Goal: Task Accomplishment & Management: Use online tool/utility

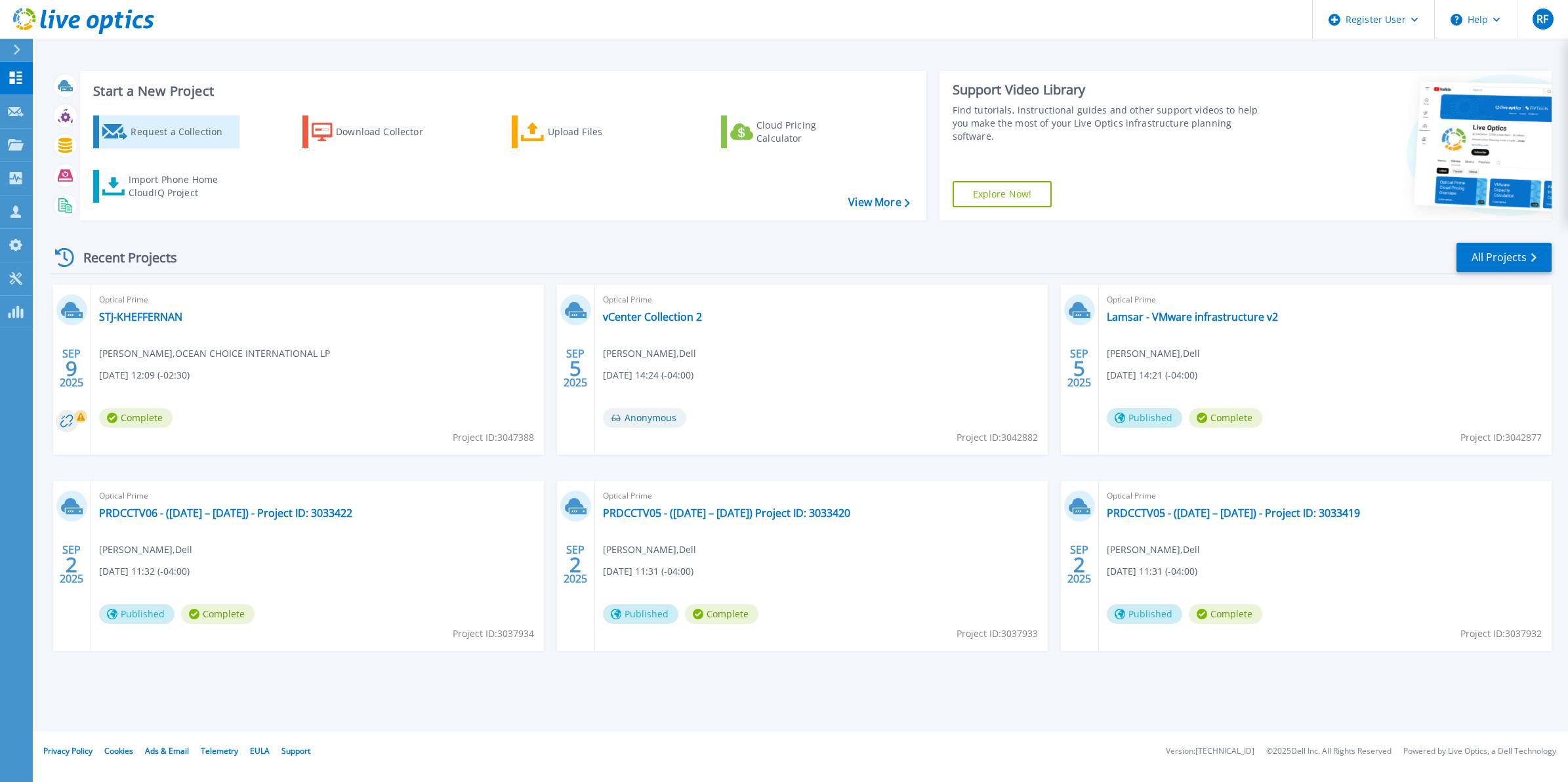
click at [197, 143] on div "Request a Collection" at bounding box center [183, 132] width 105 height 26
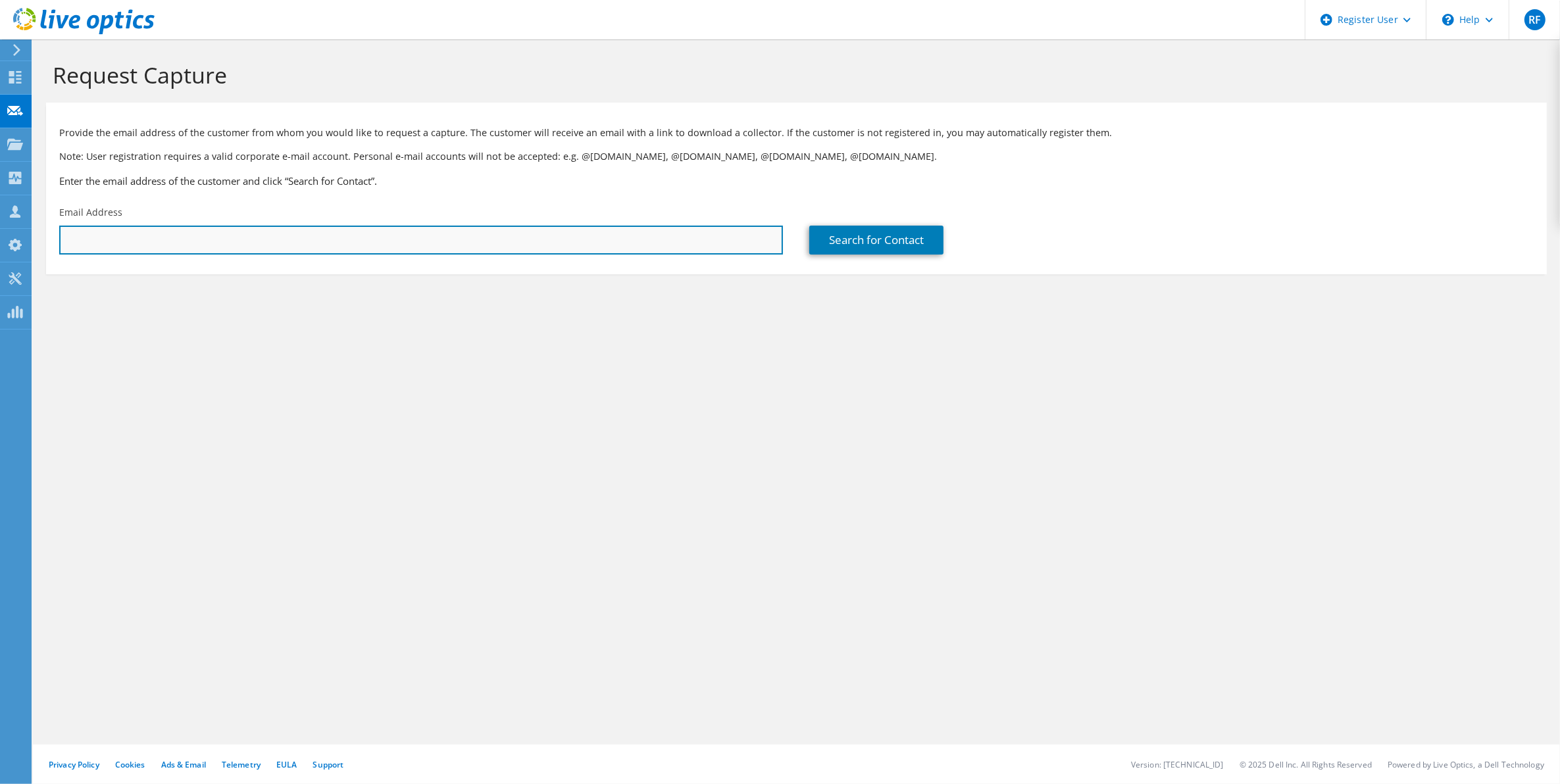
click at [327, 231] on input "text" at bounding box center [421, 240] width 724 height 29
paste input "[EMAIL_ADDRESS][DOMAIN_NAME]"
type input "[EMAIL_ADDRESS][DOMAIN_NAME]"
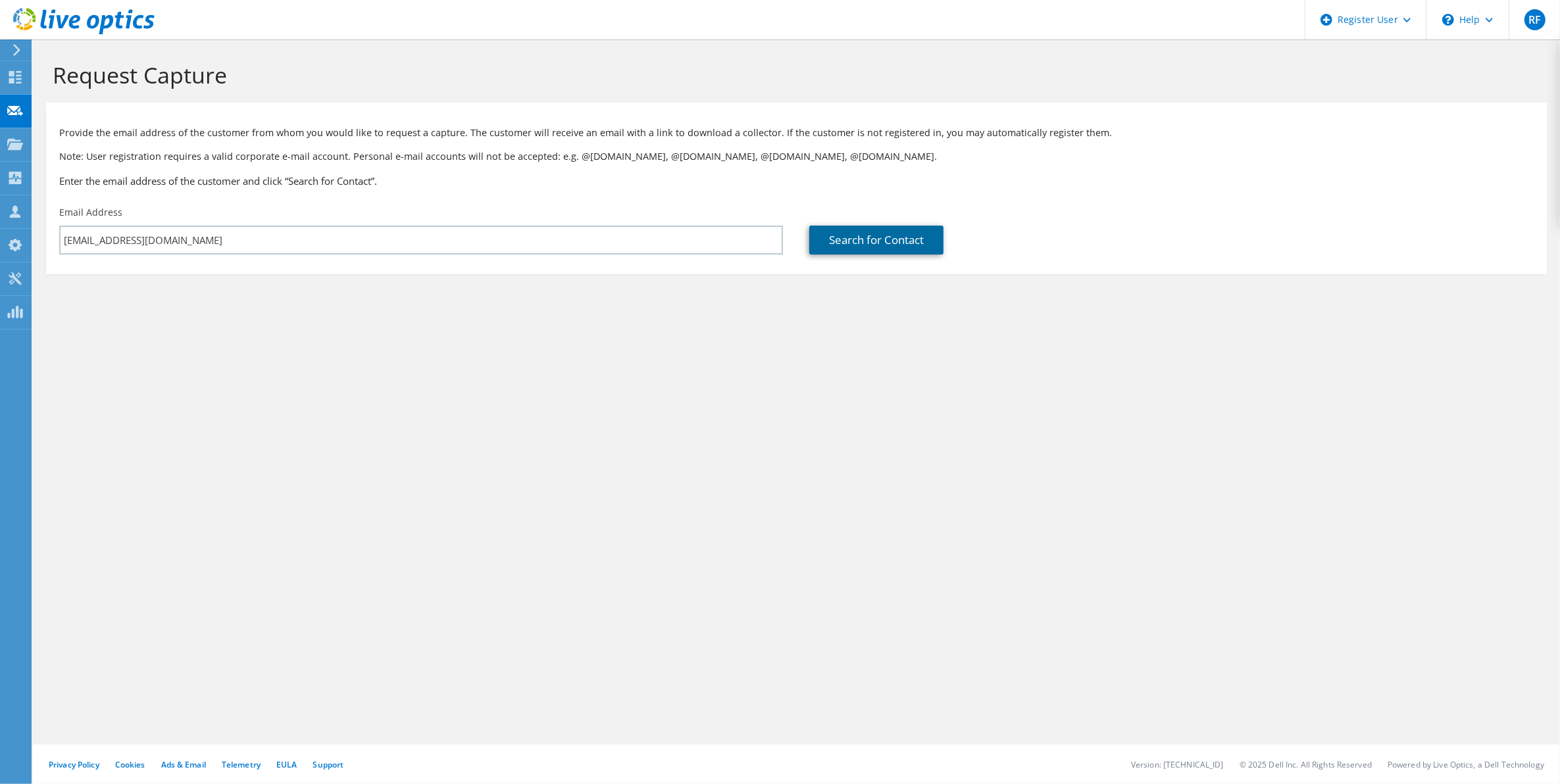
click at [840, 232] on link "Search for Contact" at bounding box center [877, 240] width 134 height 29
type input "CKF INC"
type input "[PERSON_NAME]"
type input "[GEOGRAPHIC_DATA]"
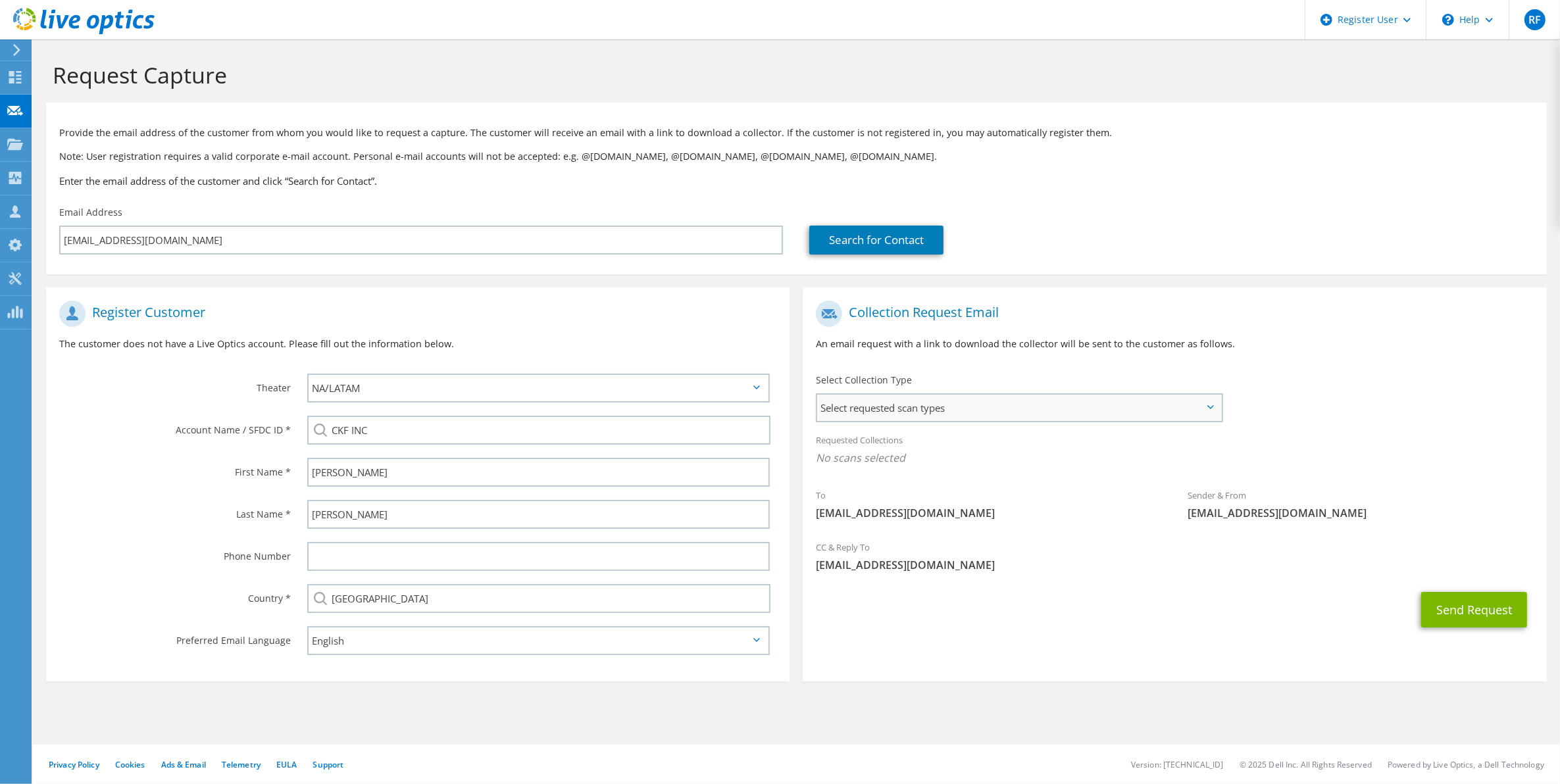
click at [981, 402] on span "Select requested scan types" at bounding box center [1019, 408] width 403 height 26
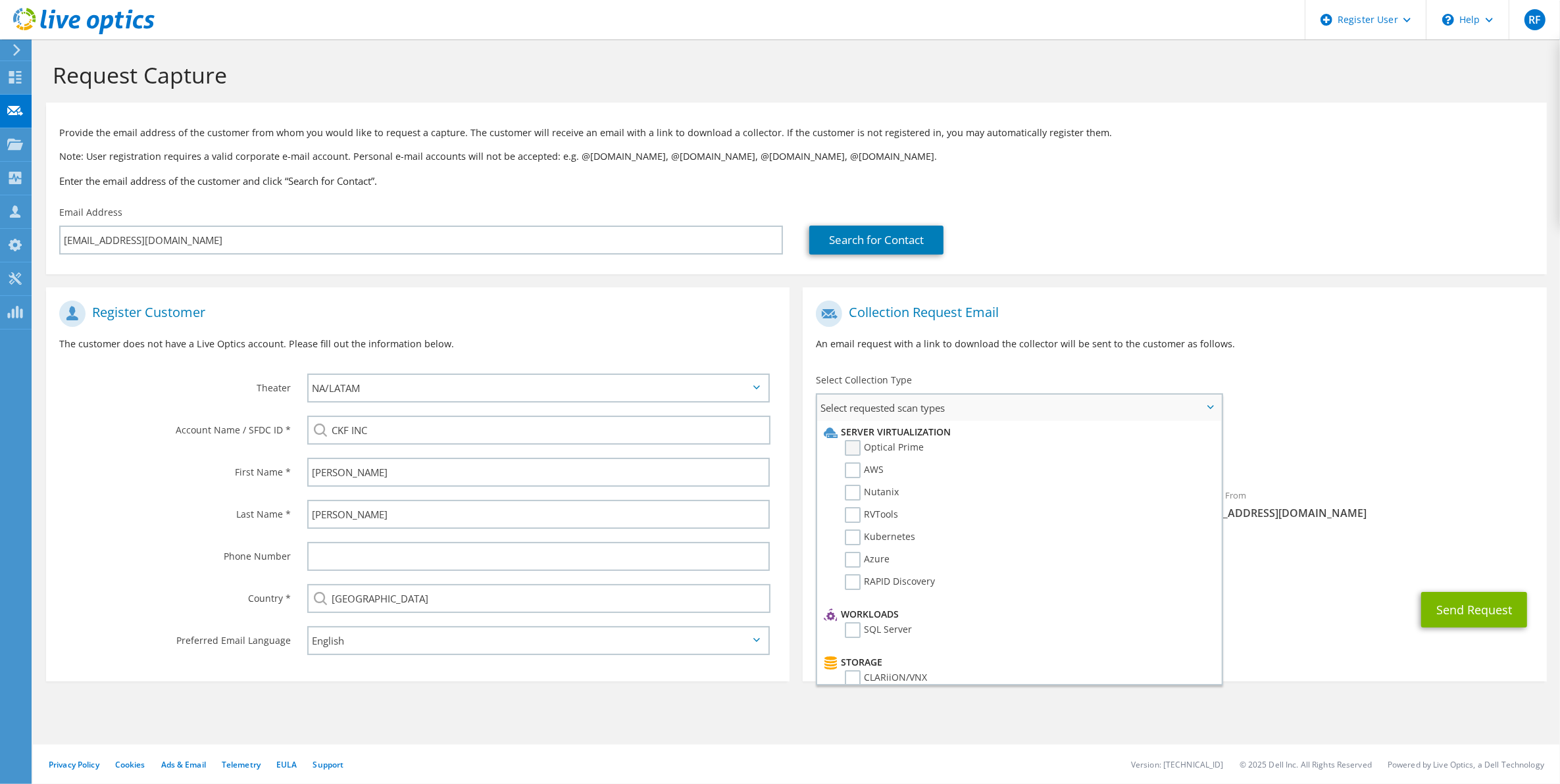
click at [886, 448] on label "Optical Prime" at bounding box center [884, 448] width 79 height 16
click at [0, 0] on input "Optical Prime" at bounding box center [0, 0] width 0 height 0
click at [212, 577] on div "Country *" at bounding box center [170, 598] width 248 height 41
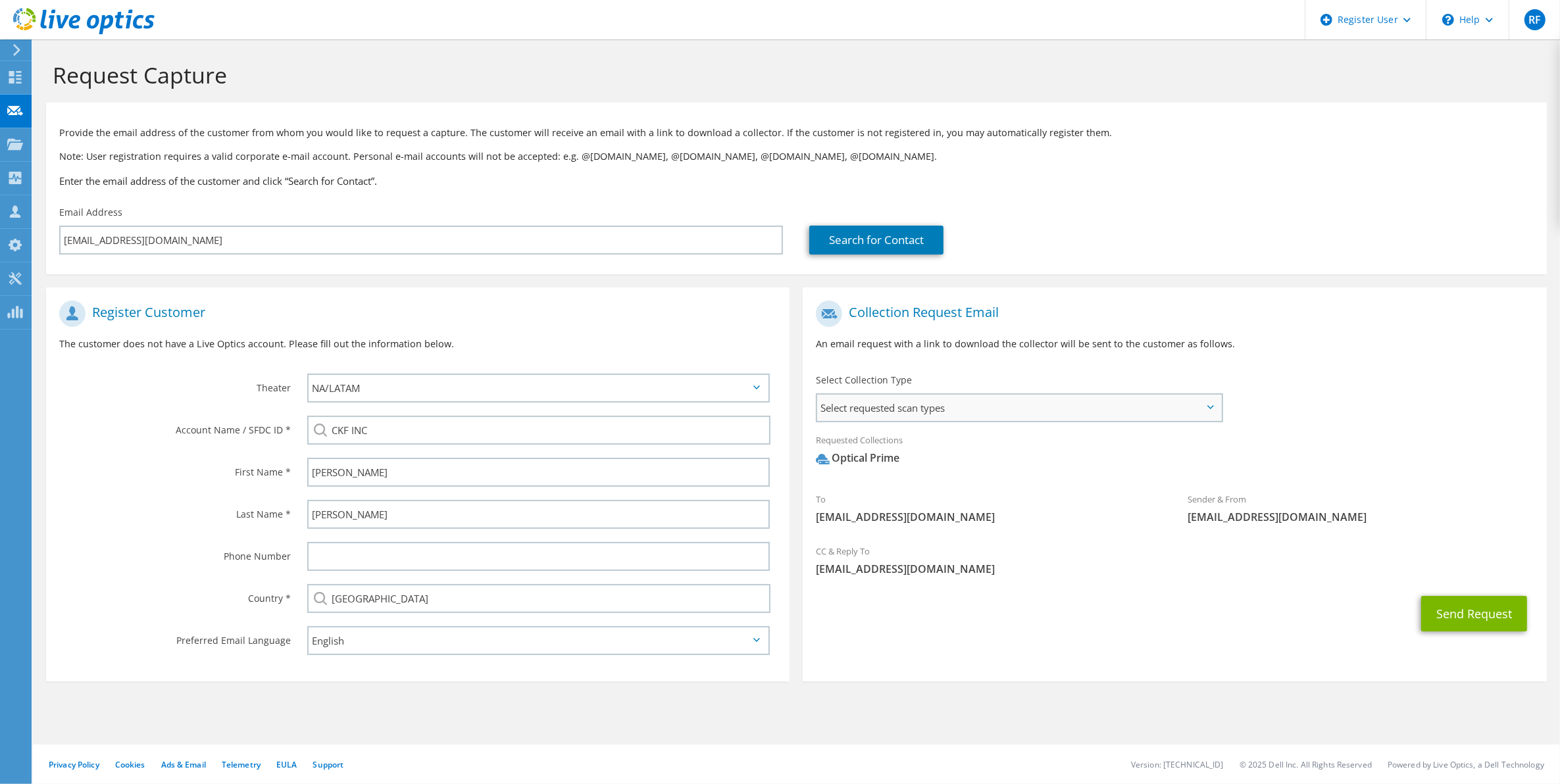
click at [1195, 412] on span "Select requested scan types" at bounding box center [1019, 408] width 403 height 26
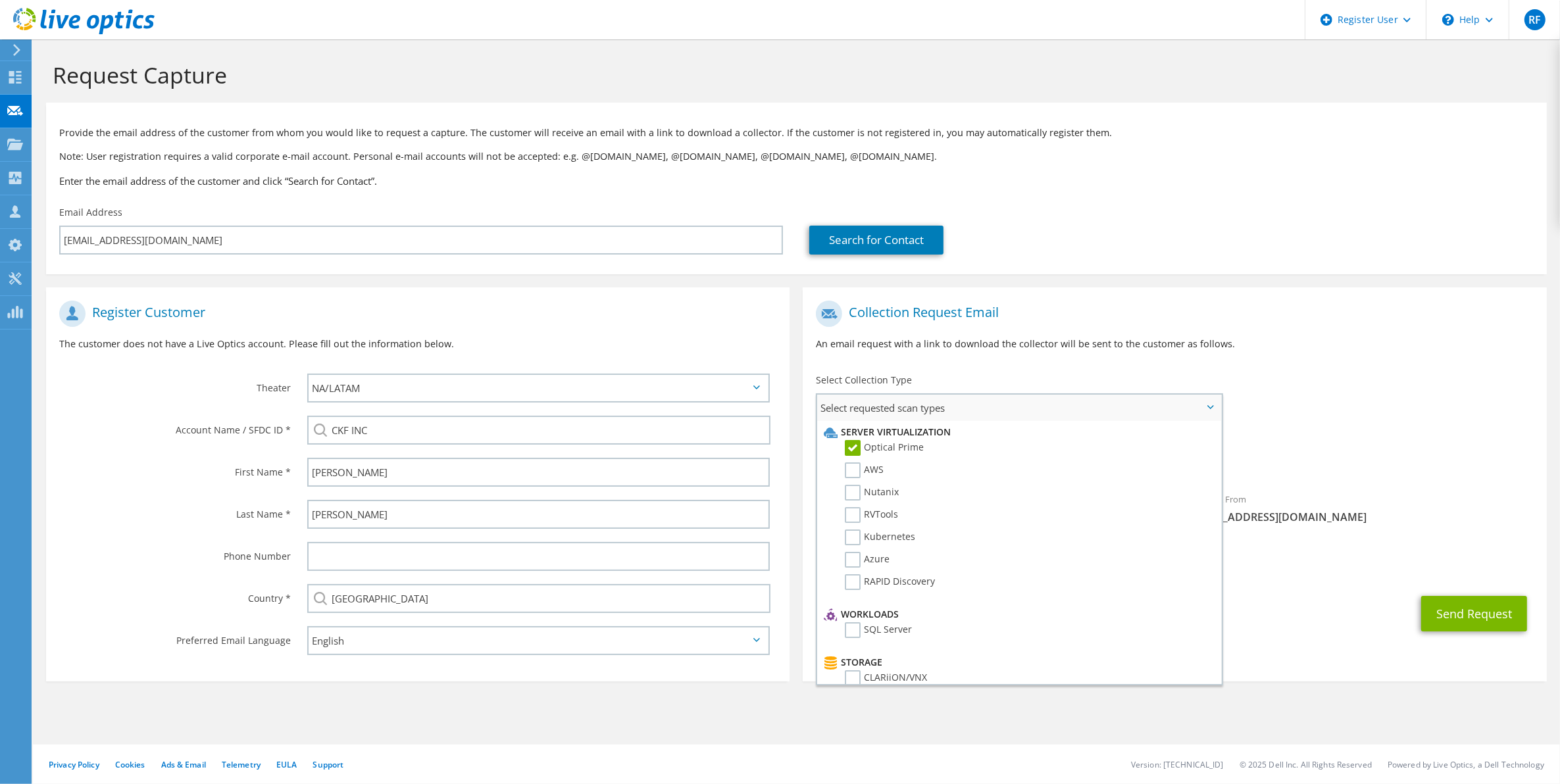
click at [1195, 412] on span "Select requested scan types" at bounding box center [1019, 408] width 403 height 26
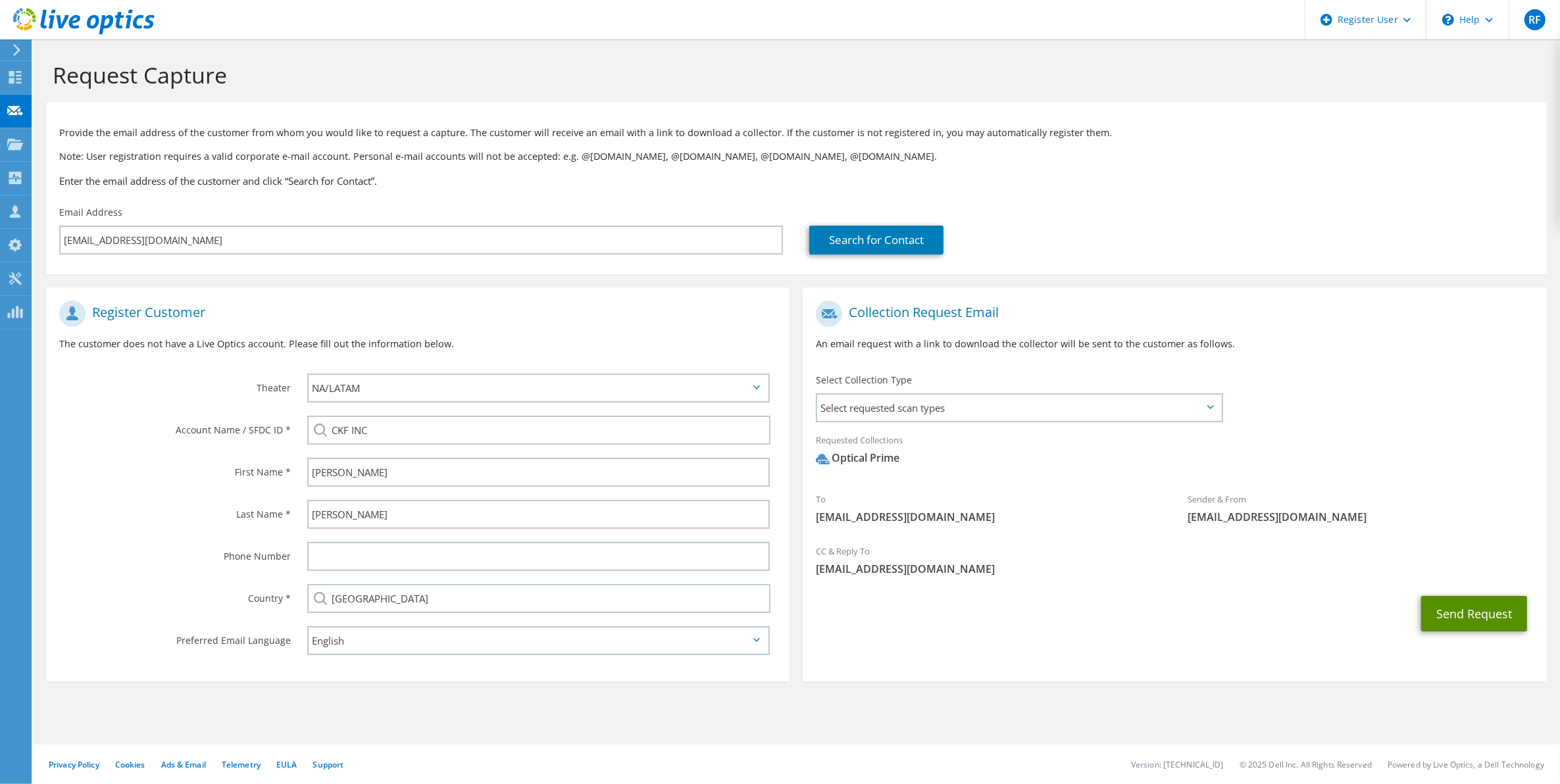
click at [1468, 608] on button "Send Request" at bounding box center [1474, 613] width 106 height 35
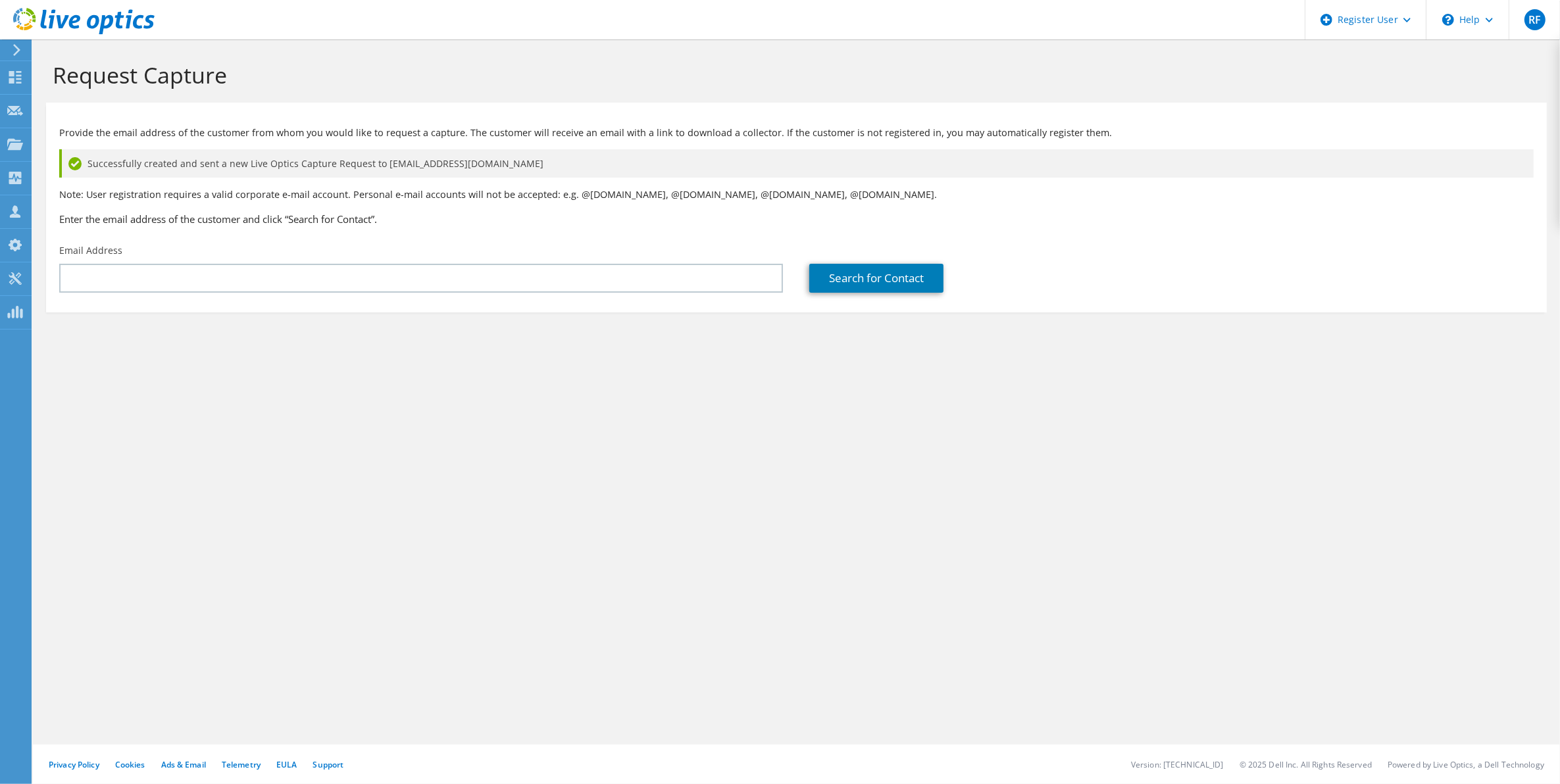
click at [107, 25] on use at bounding box center [84, 20] width 142 height 26
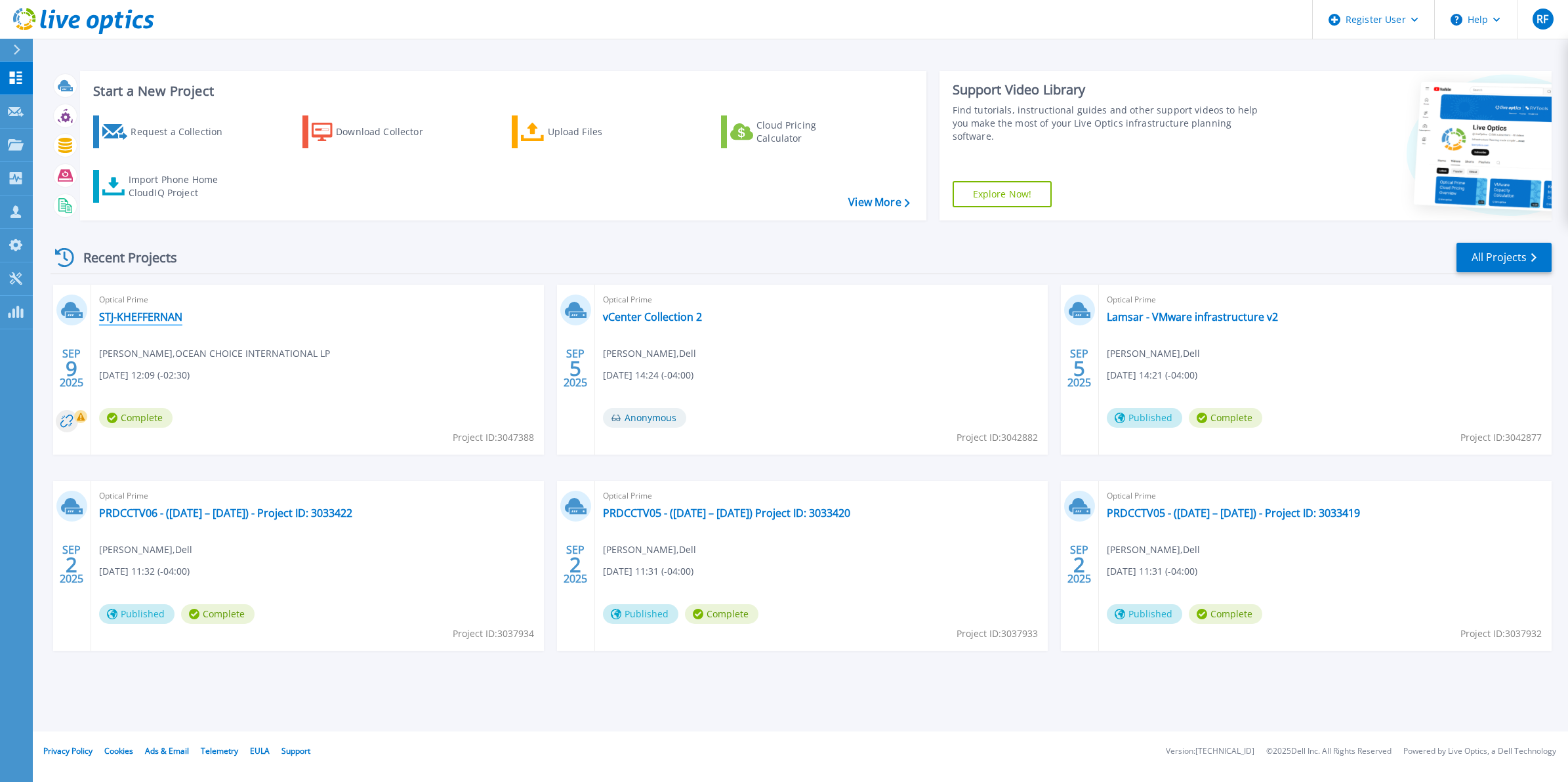
click at [158, 313] on link "STJ-KHEFFERNAN" at bounding box center [141, 316] width 84 height 13
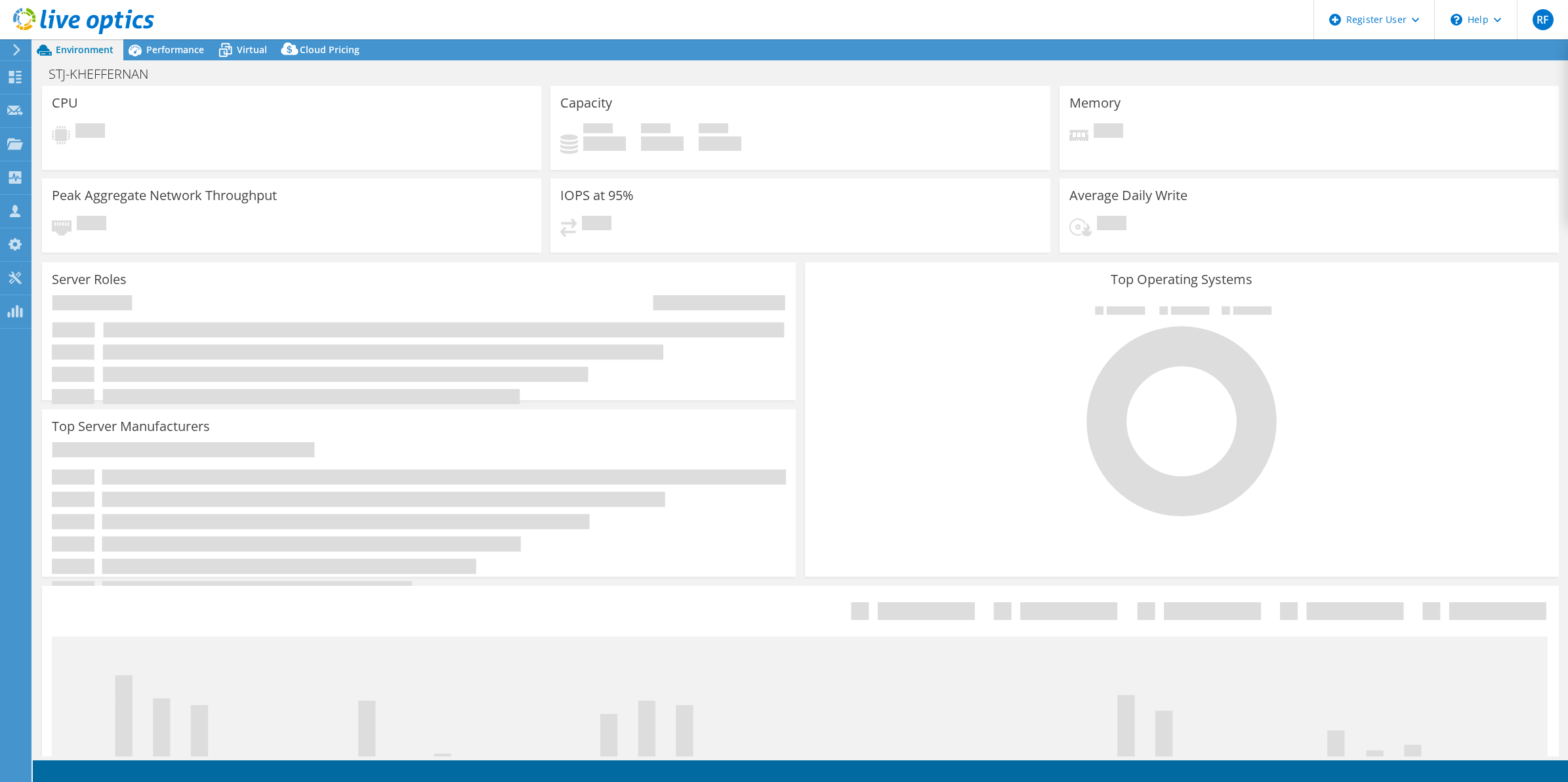
select select "USD"
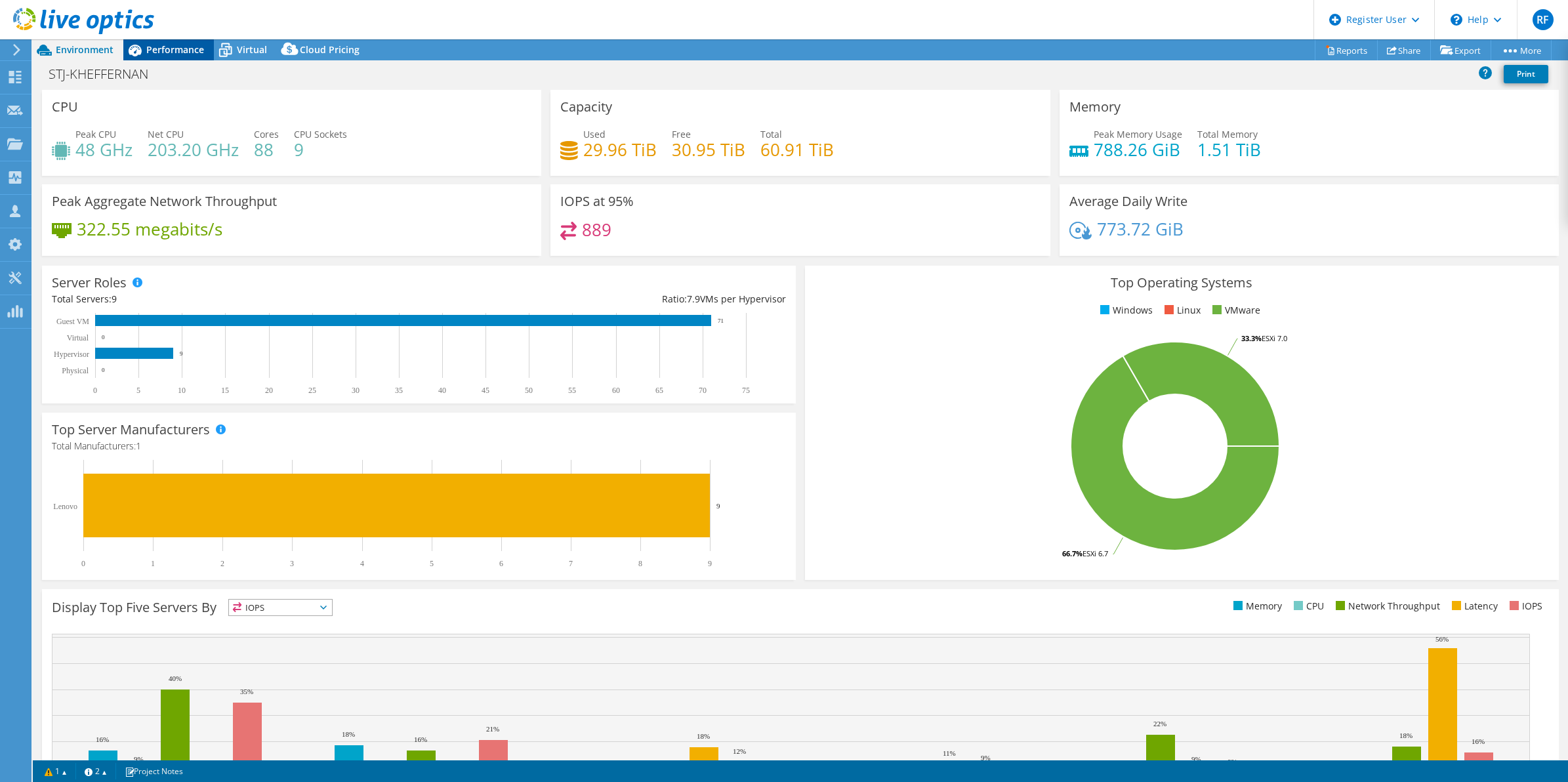
click at [201, 53] on span "Performance" at bounding box center [175, 50] width 58 height 13
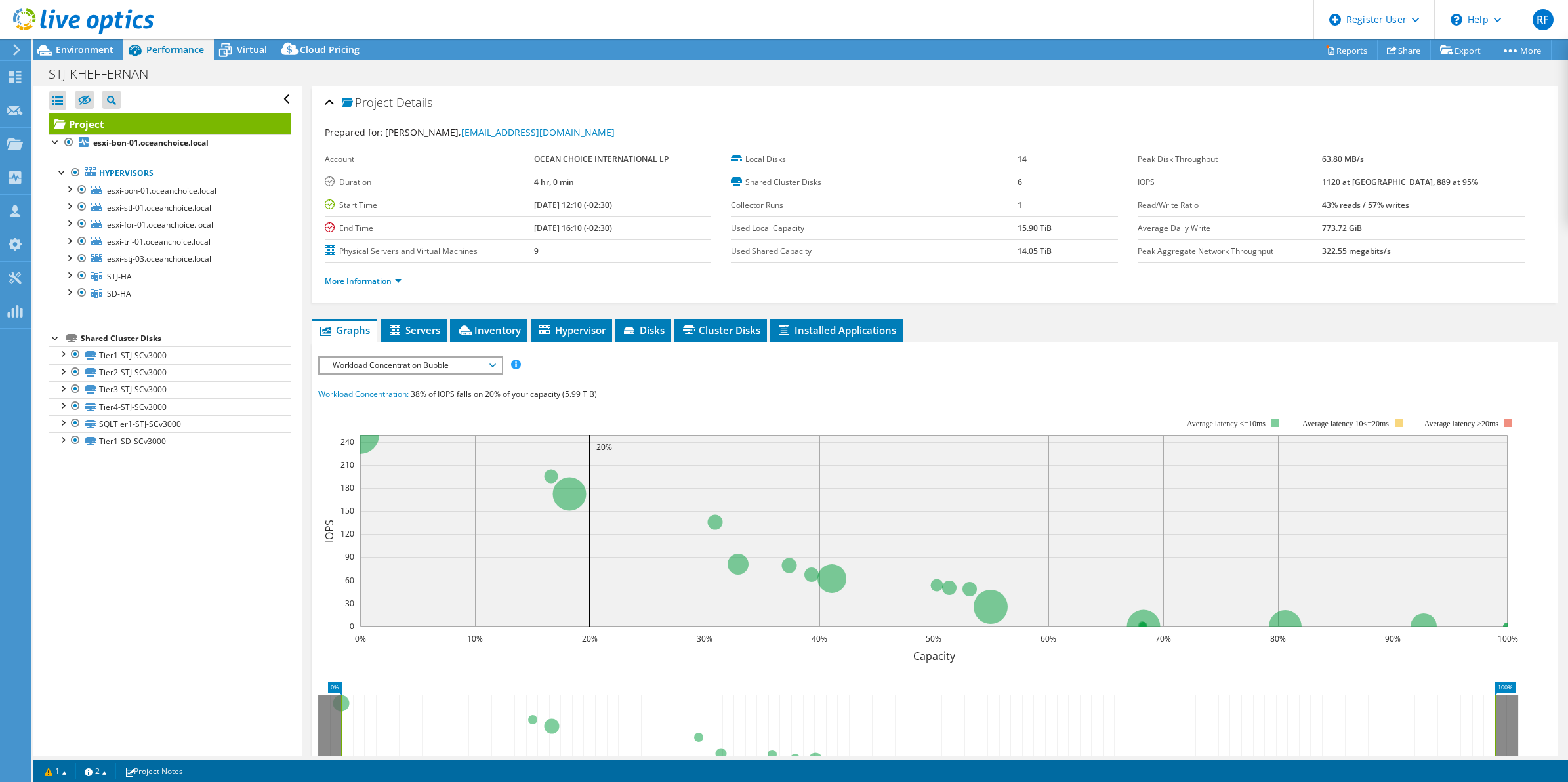
click at [454, 361] on span "Workload Concentration Bubble" at bounding box center [411, 366] width 169 height 15
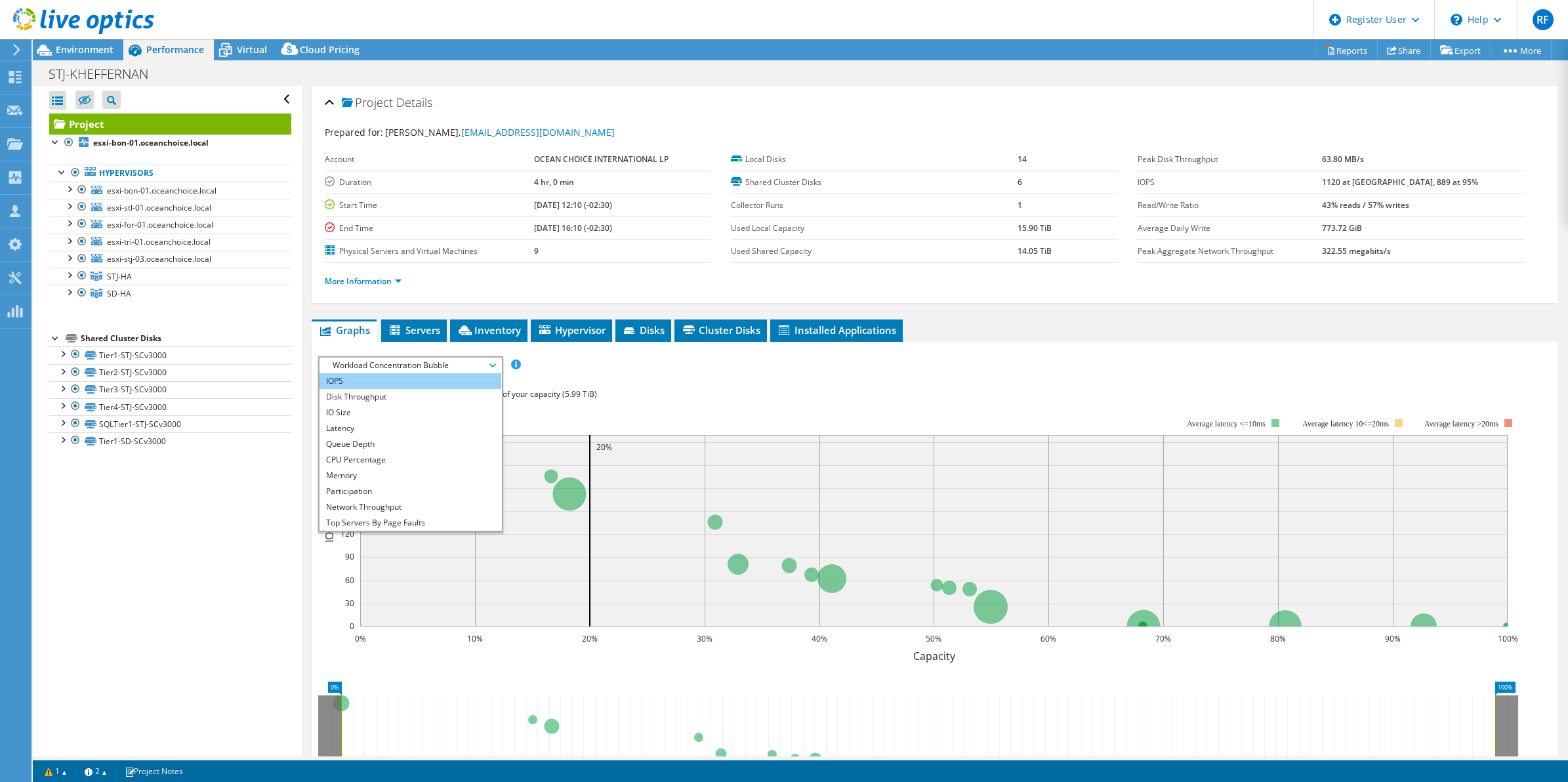
click at [417, 378] on li "IOPS" at bounding box center [410, 381] width 181 height 15
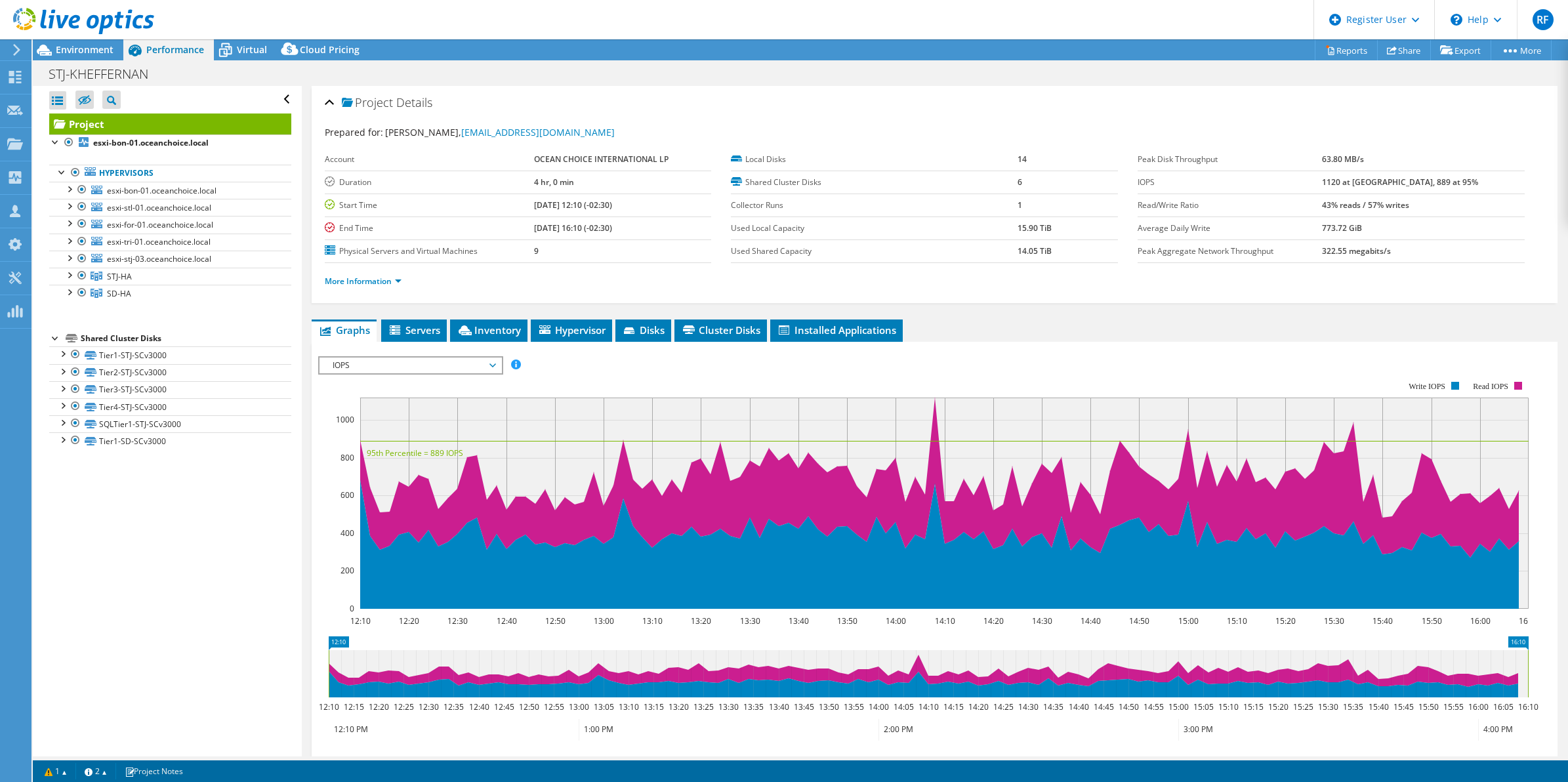
click at [95, 44] on div at bounding box center [77, 22] width 154 height 44
click at [97, 49] on span "Environment" at bounding box center [84, 50] width 58 height 13
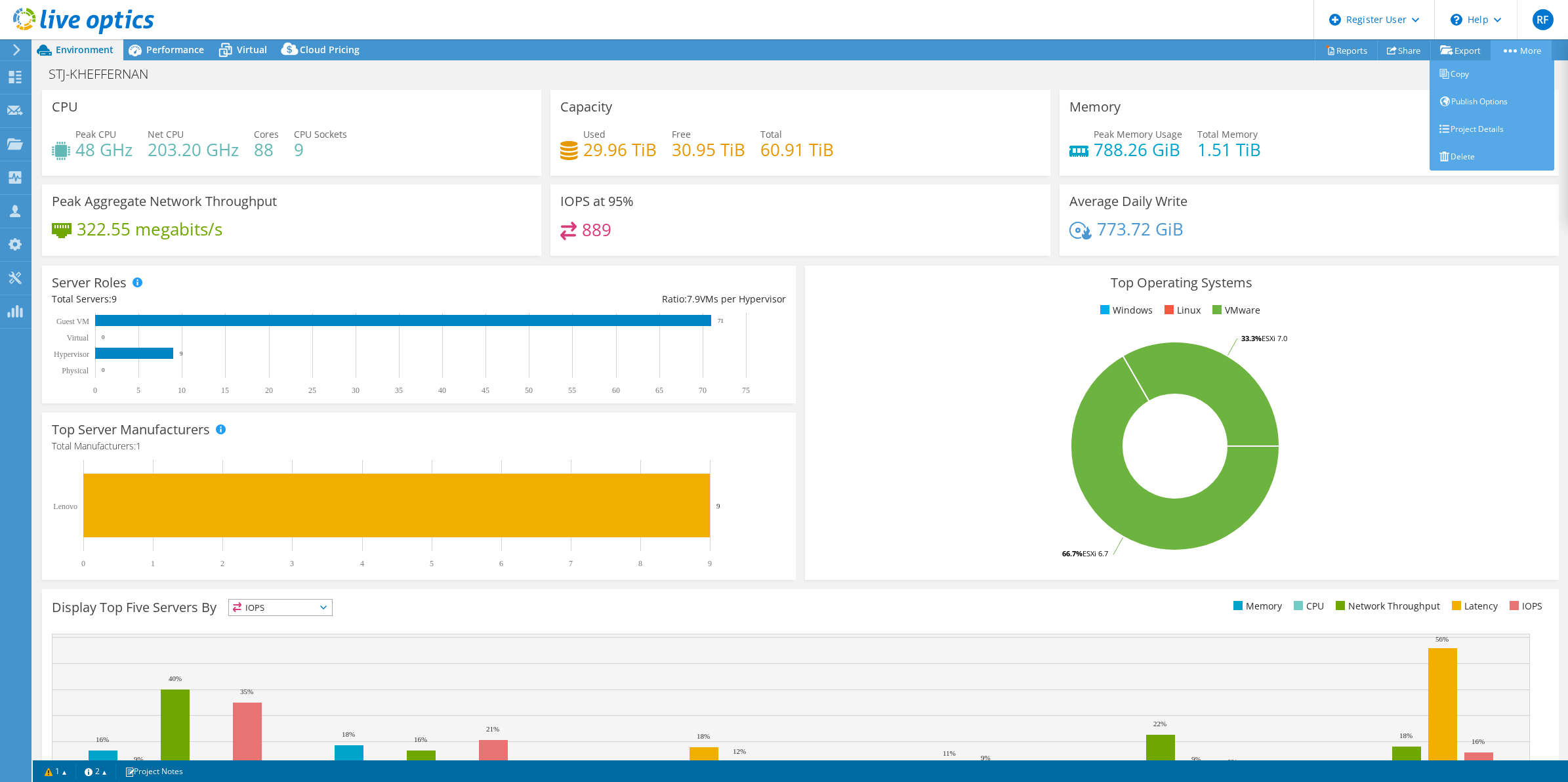
click at [1520, 43] on link "More" at bounding box center [1521, 50] width 61 height 20
click at [1473, 107] on link "Publish Options" at bounding box center [1491, 101] width 124 height 27
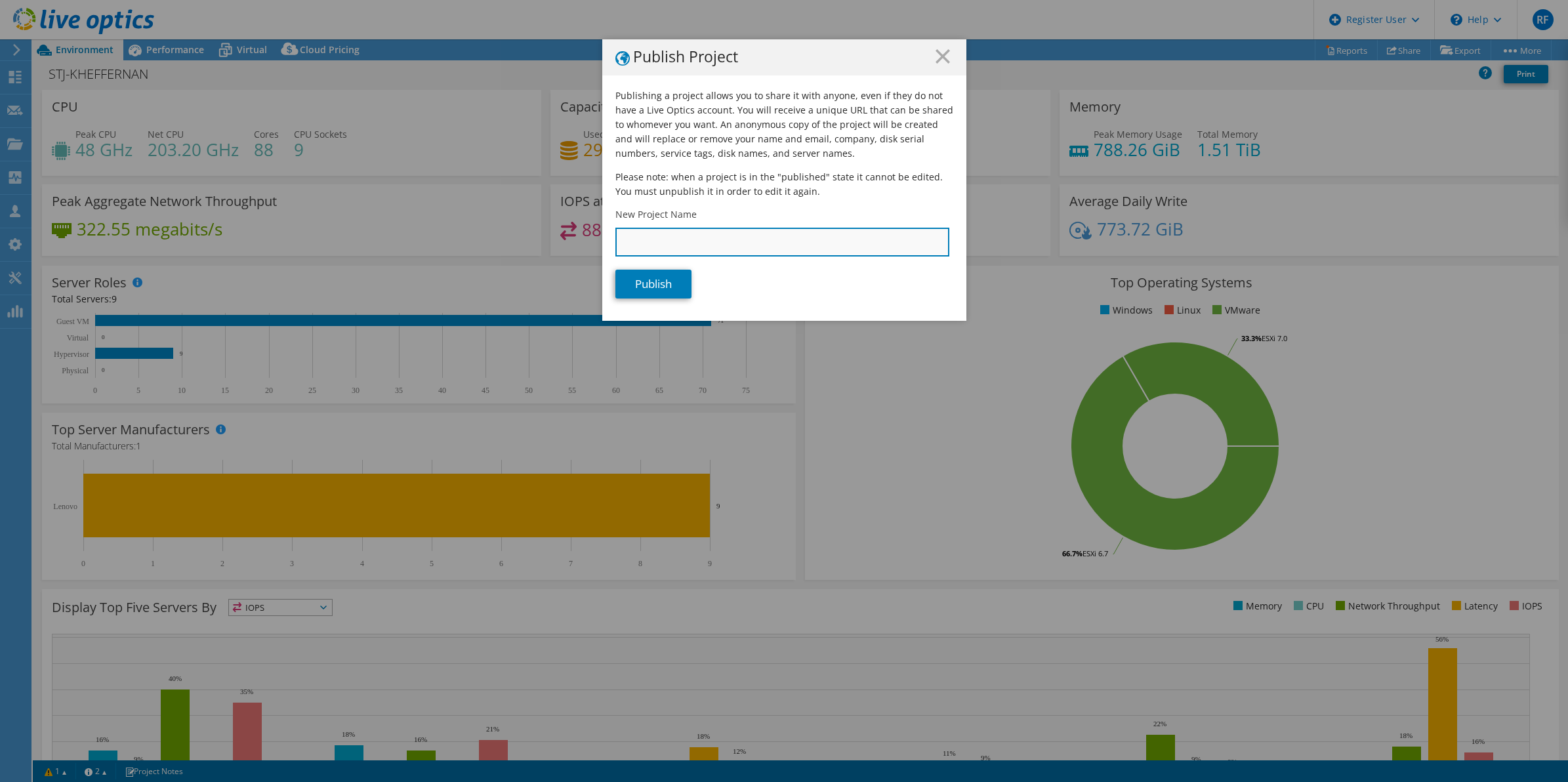
click at [716, 244] on input "New Project Name" at bounding box center [782, 242] width 334 height 29
type input "P"
type input "Ocean Choice"
click at [662, 270] on link "Publish" at bounding box center [653, 284] width 76 height 29
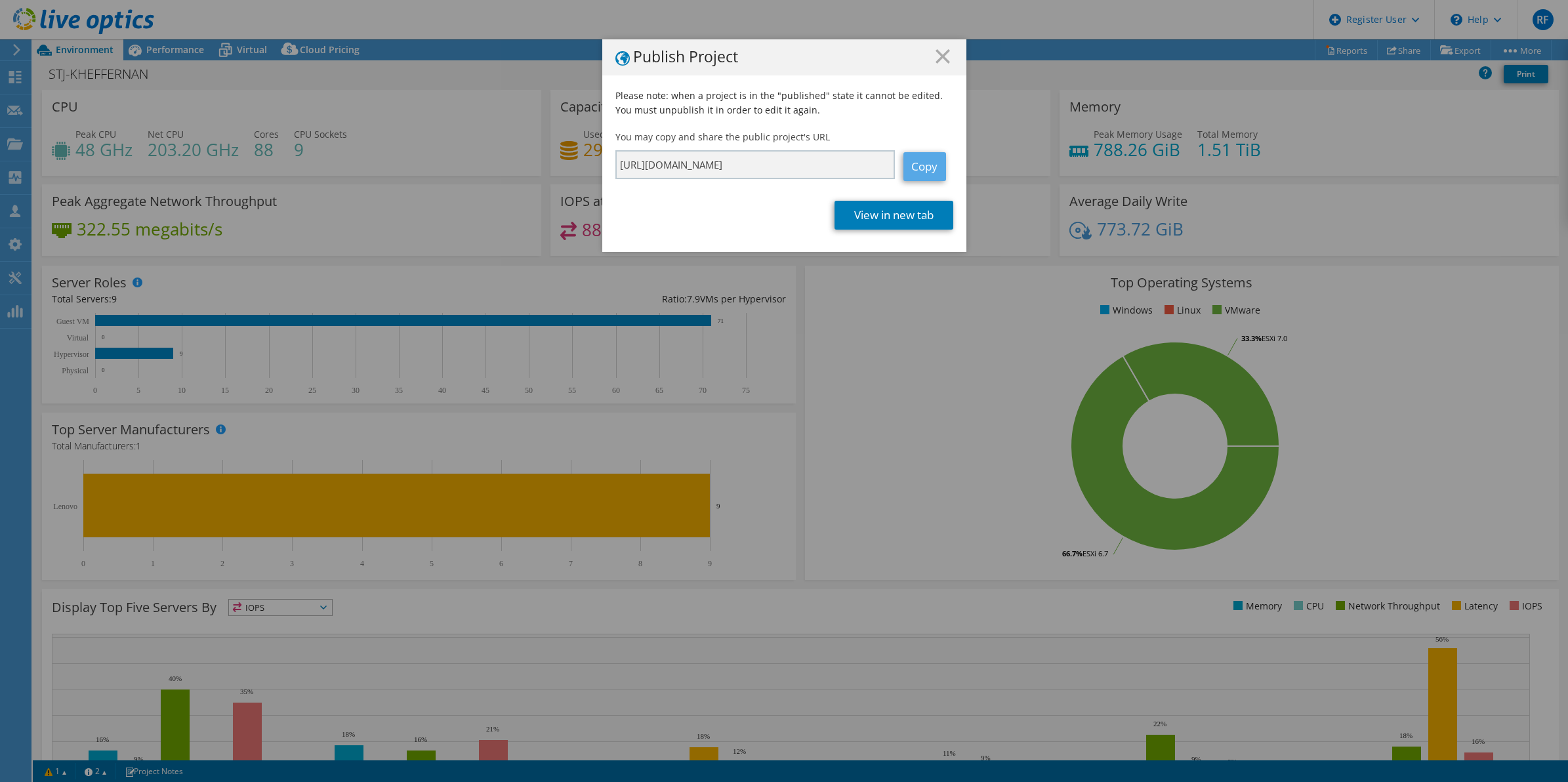
click at [923, 169] on link "Copy" at bounding box center [925, 166] width 43 height 29
